Goal: Task Accomplishment & Management: Complete application form

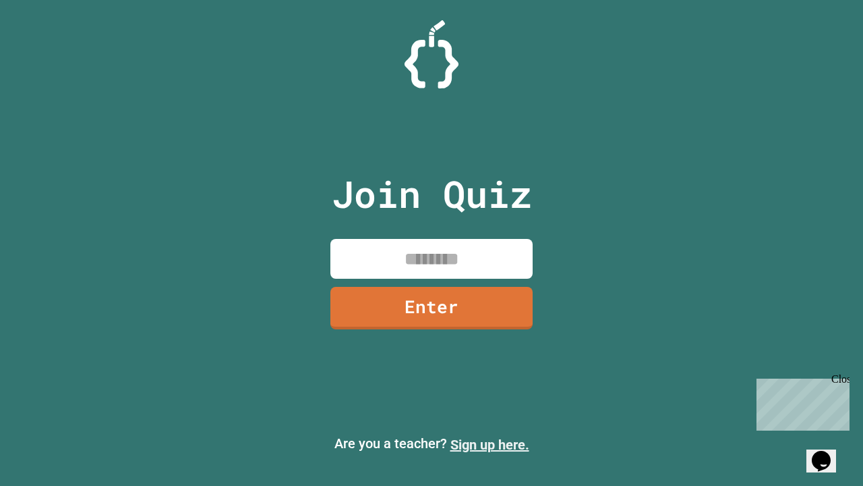
click at [490, 444] on link "Sign up here." at bounding box center [489, 444] width 79 height 16
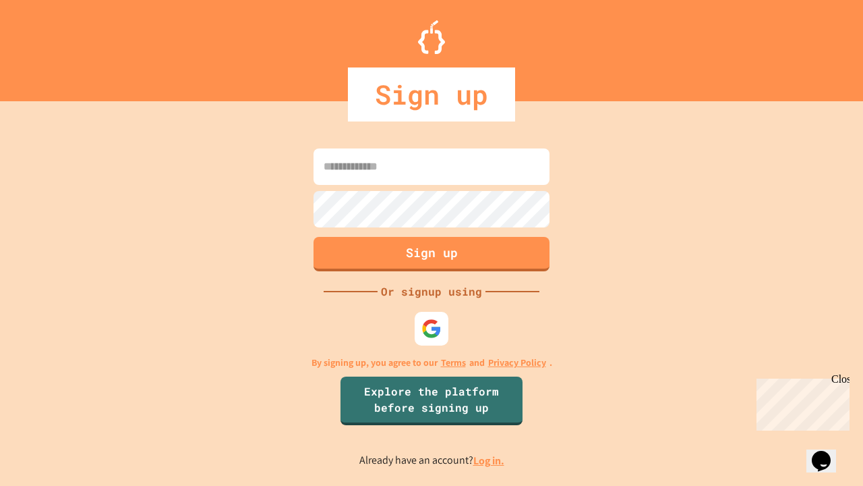
click at [490, 460] on link "Log in." at bounding box center [488, 460] width 31 height 14
